Goal: Task Accomplishment & Management: Manage account settings

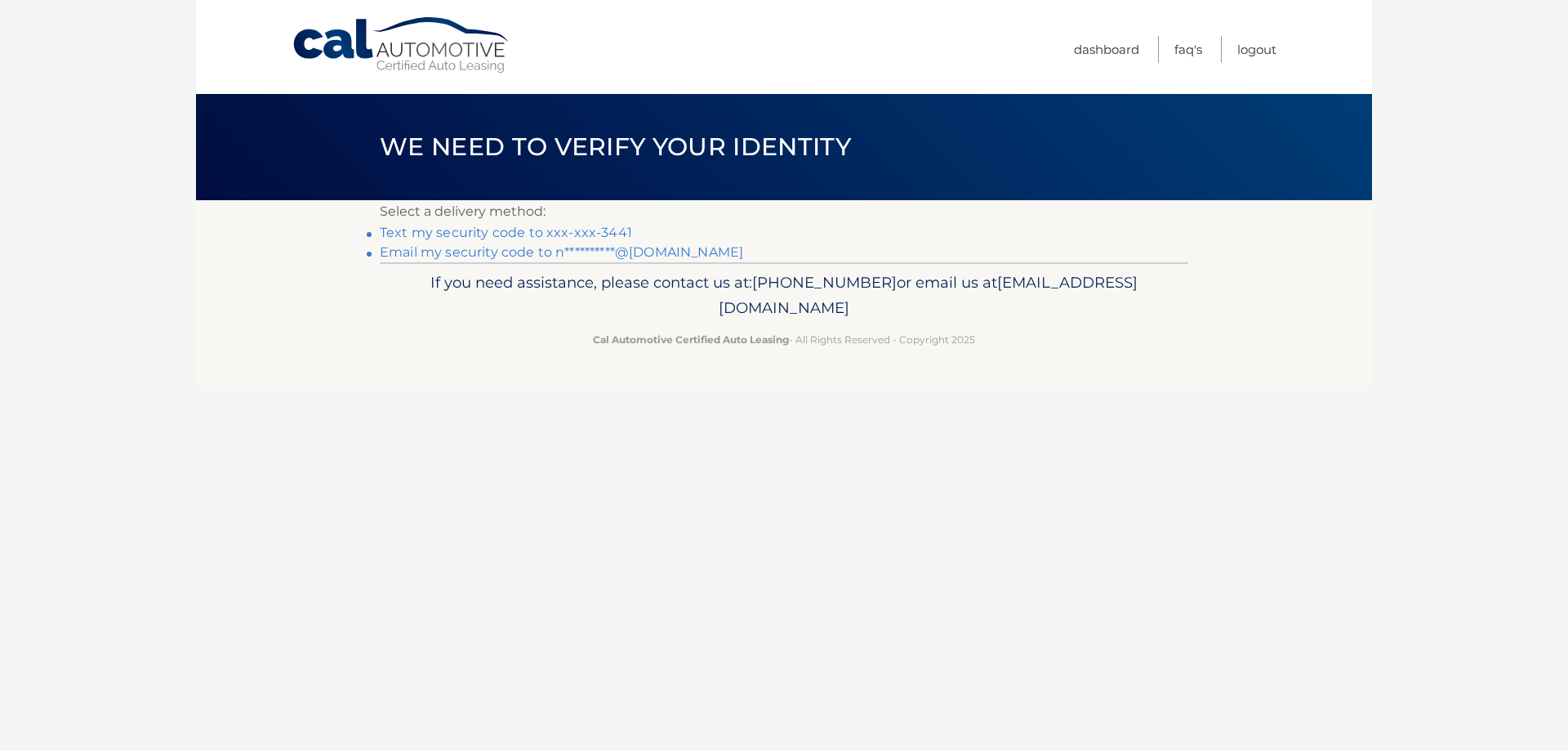
click at [445, 233] on link "Text my security code to xxx-xxx-3441" at bounding box center [506, 232] width 252 height 15
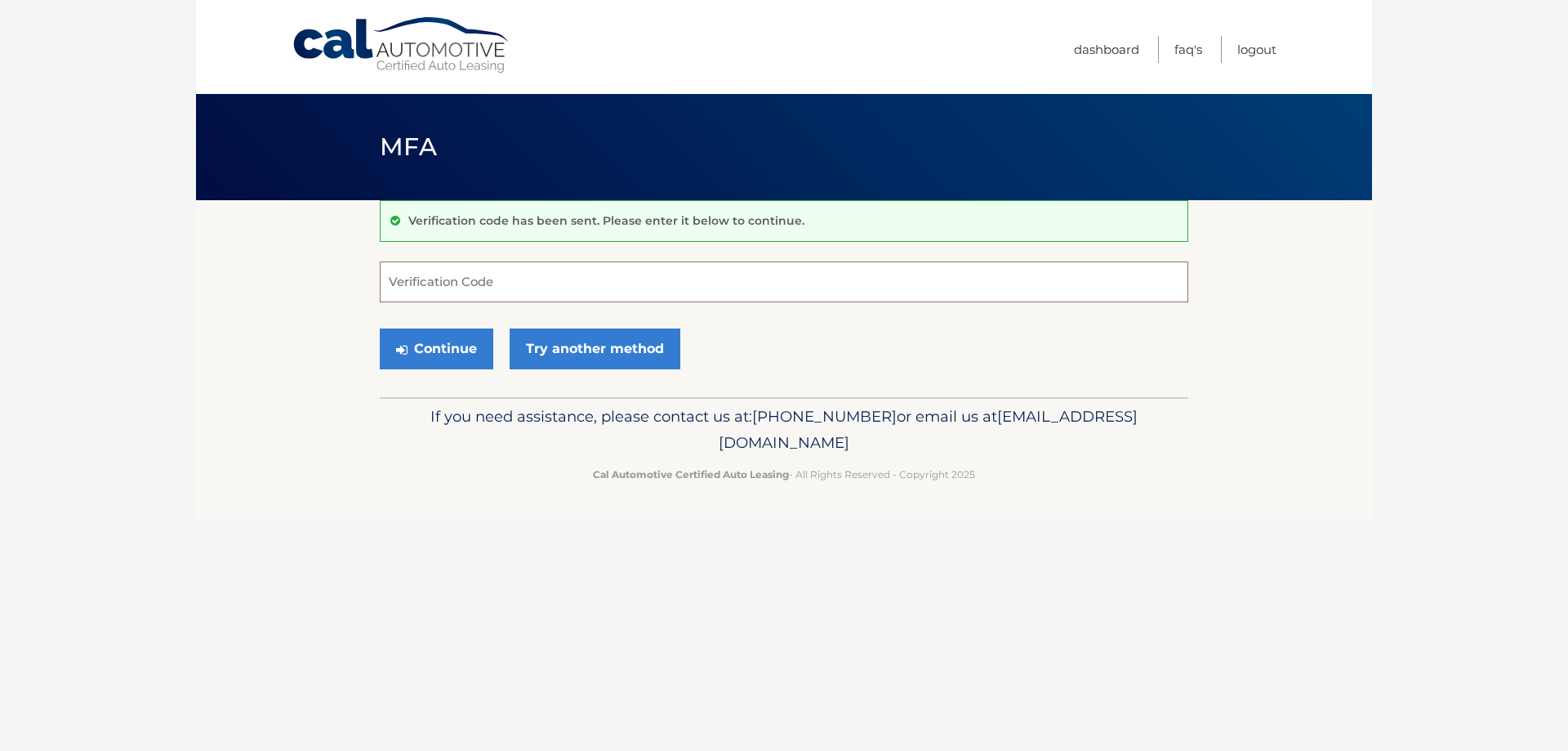
click at [436, 286] on input "Verification Code" at bounding box center [784, 281] width 809 height 41
type input "313313"
click at [458, 349] on button "Continue" at bounding box center [436, 348] width 113 height 41
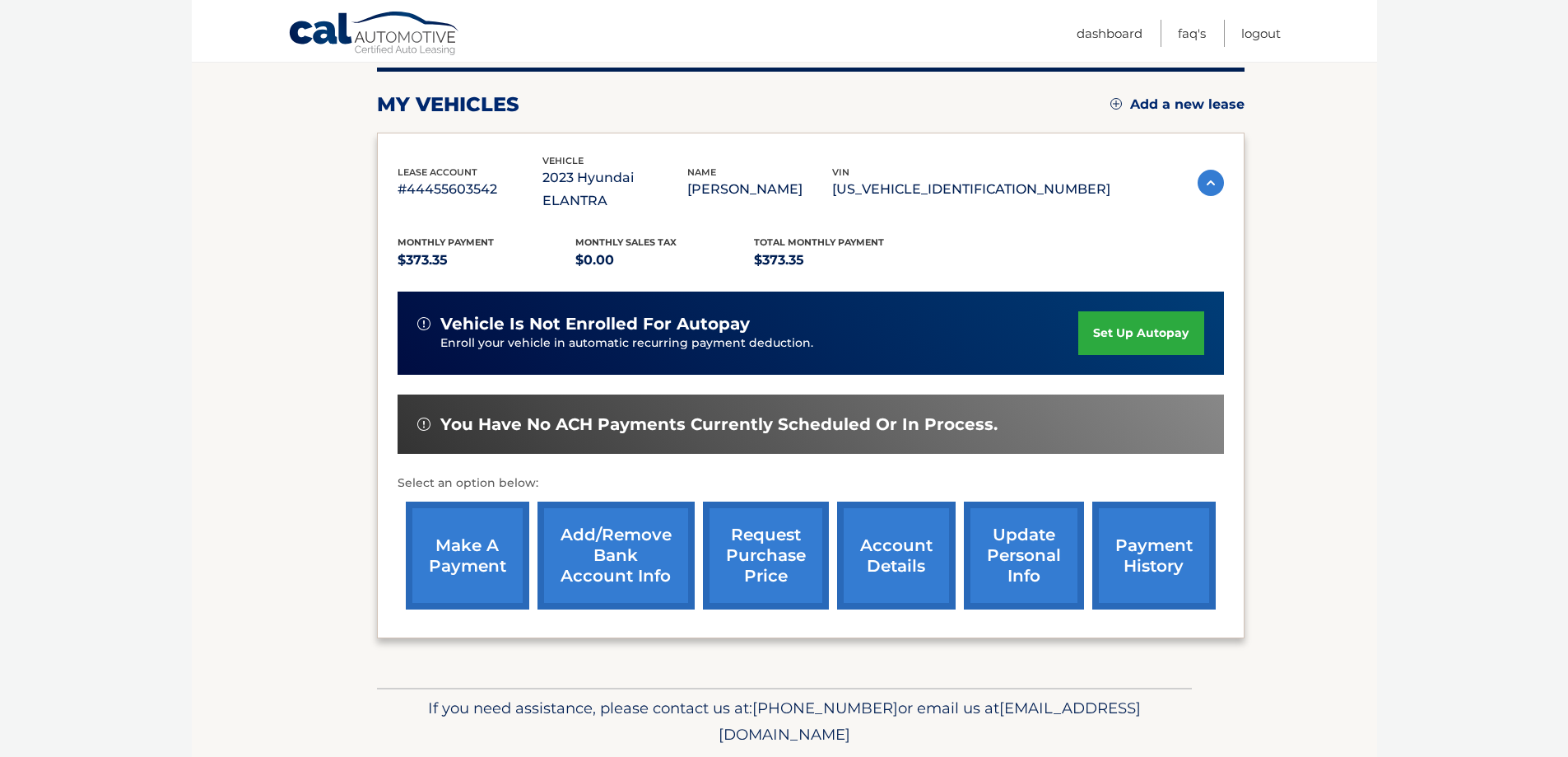
scroll to position [211, 0]
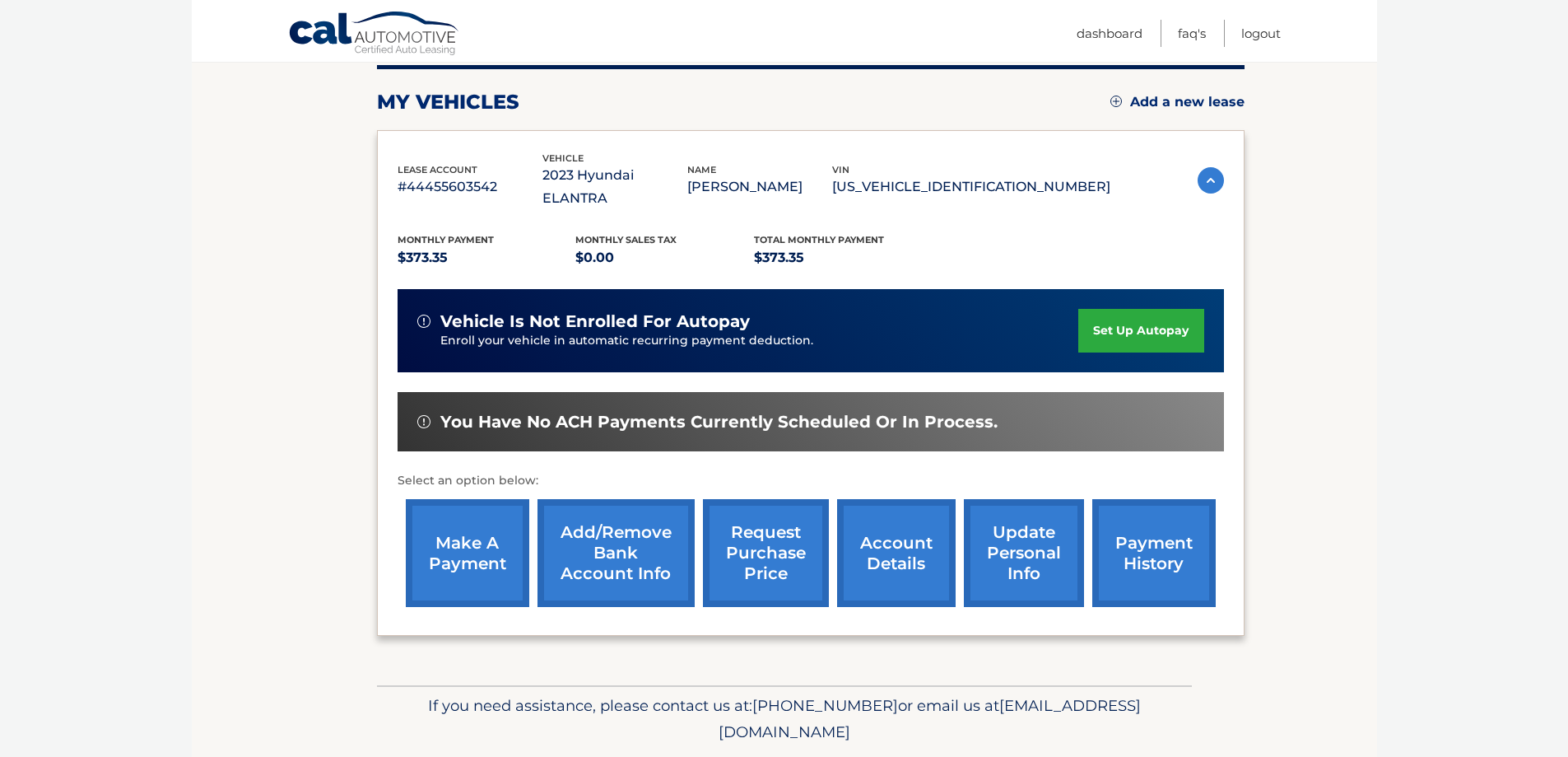
click at [458, 534] on link "make a payment" at bounding box center [467, 553] width 123 height 108
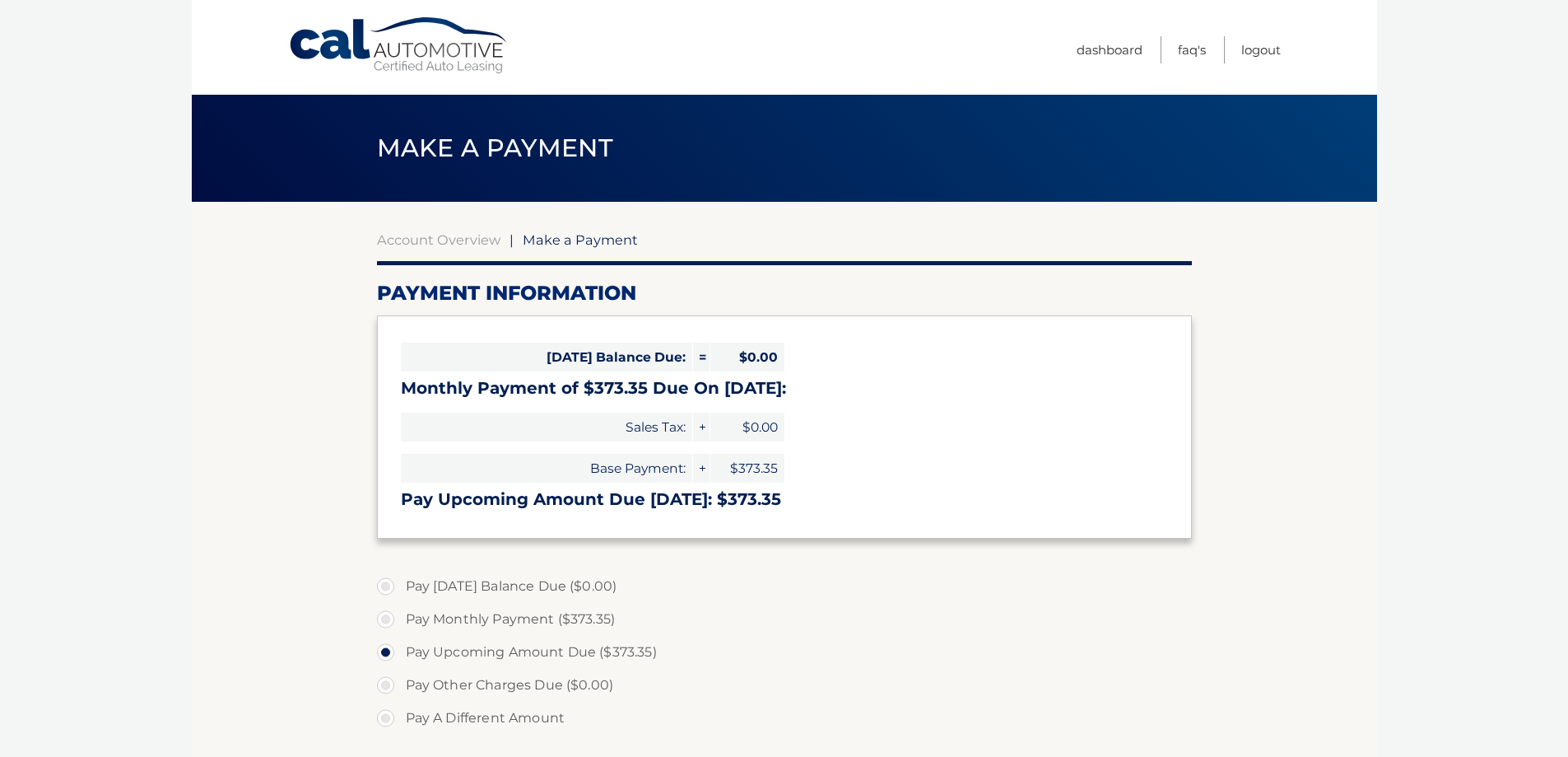
select select "ZWYzN2YyYmMtMTNhYi00YWQzLWFlZWMtNjlhZTI0NWMyMzIy"
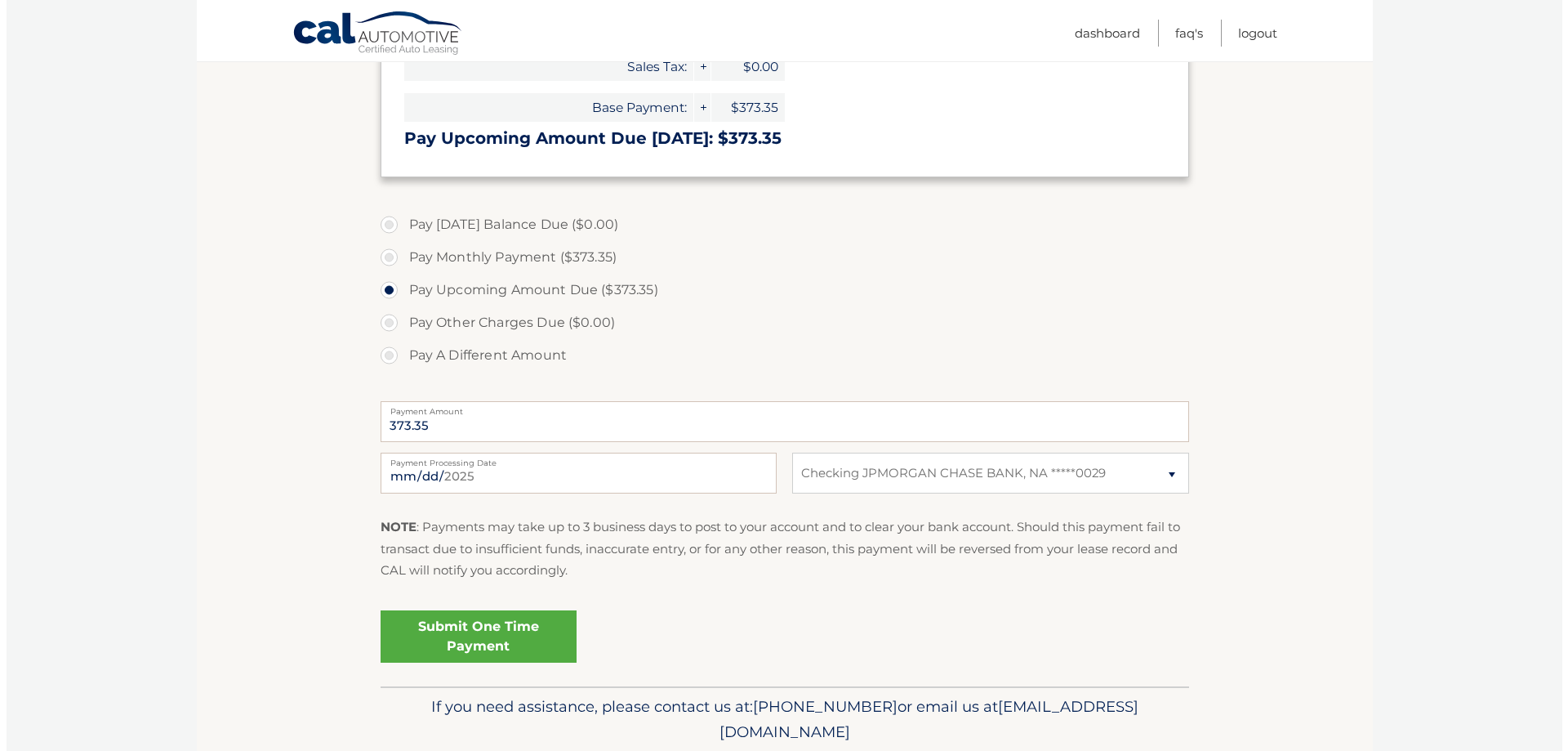
scroll to position [359, 0]
click at [445, 640] on link "Submit One Time Payment" at bounding box center [471, 634] width 196 height 52
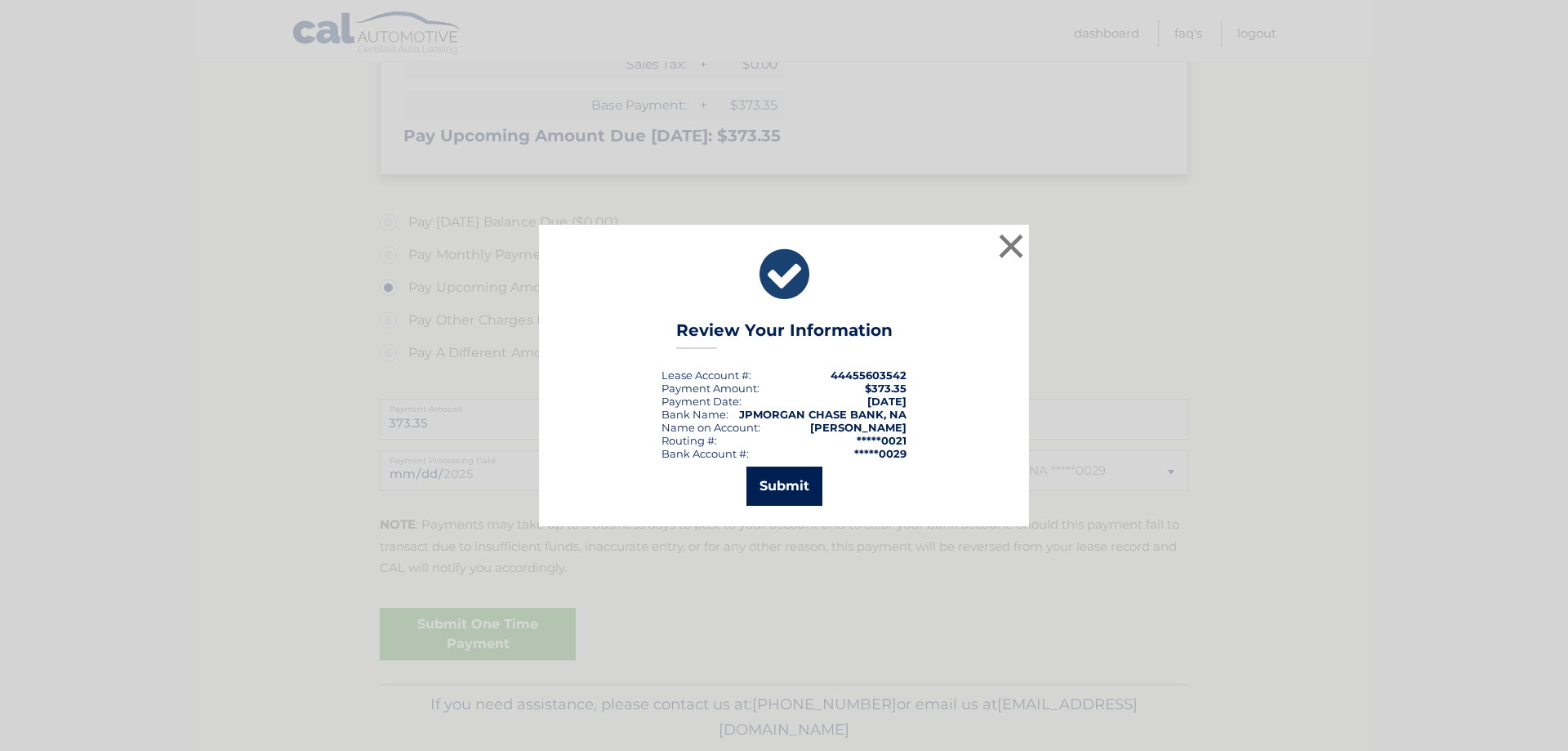
click at [803, 480] on button "Submit" at bounding box center [784, 485] width 76 height 39
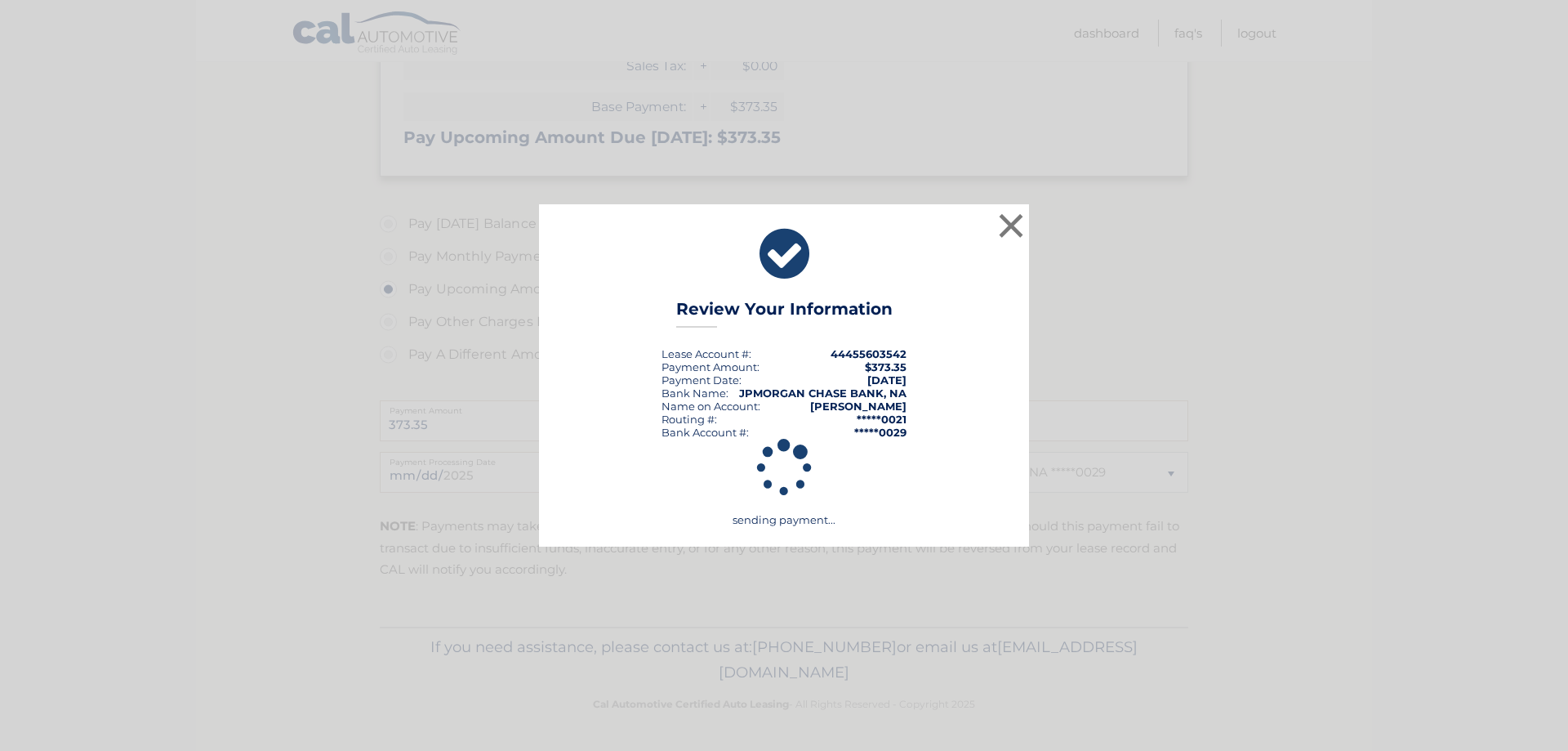
scroll to position [357, 0]
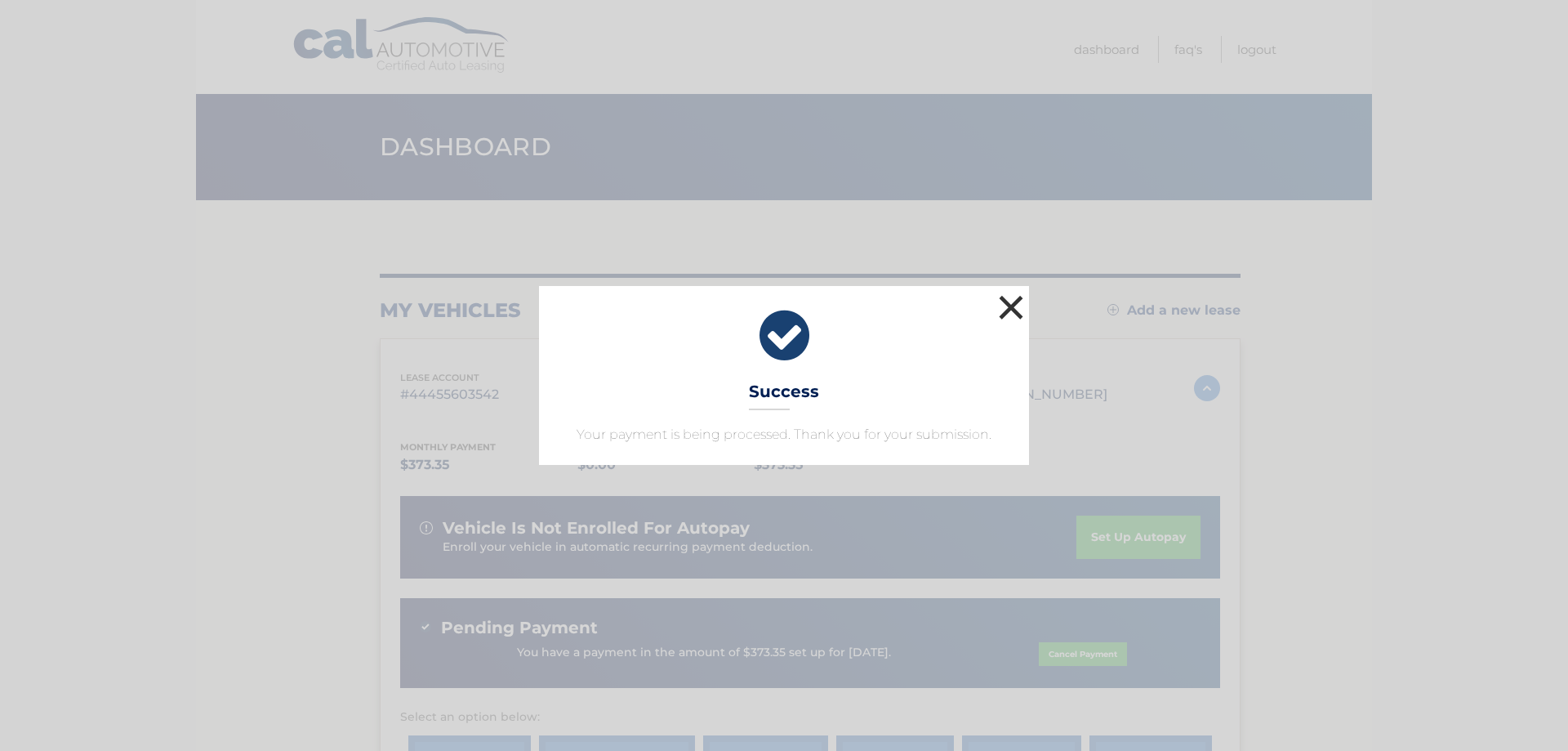
click at [1011, 311] on button "×" at bounding box center [1011, 307] width 33 height 33
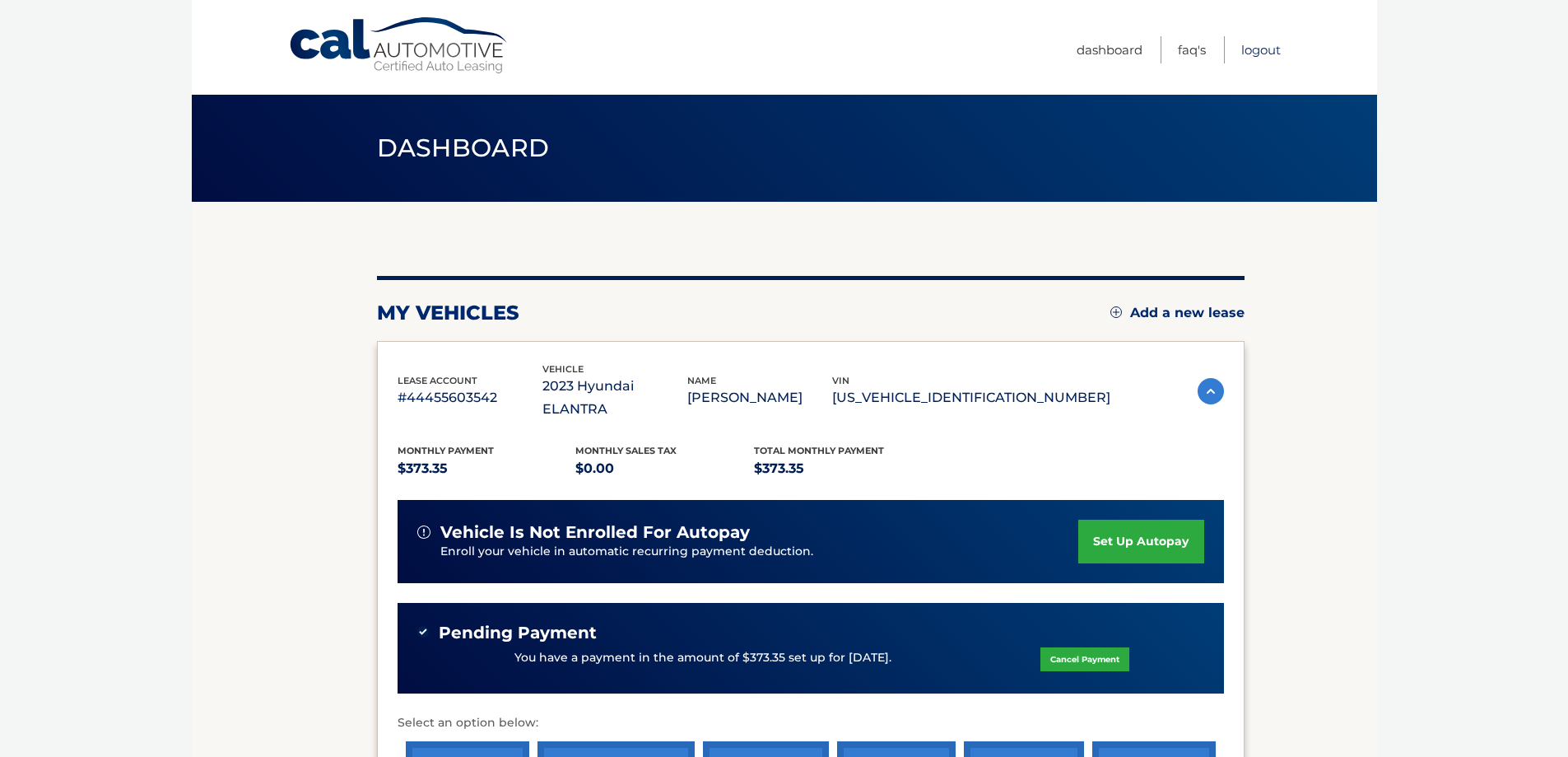
click at [1264, 45] on link "Logout" at bounding box center [1260, 50] width 39 height 27
